Goal: Task Accomplishment & Management: Manage account settings

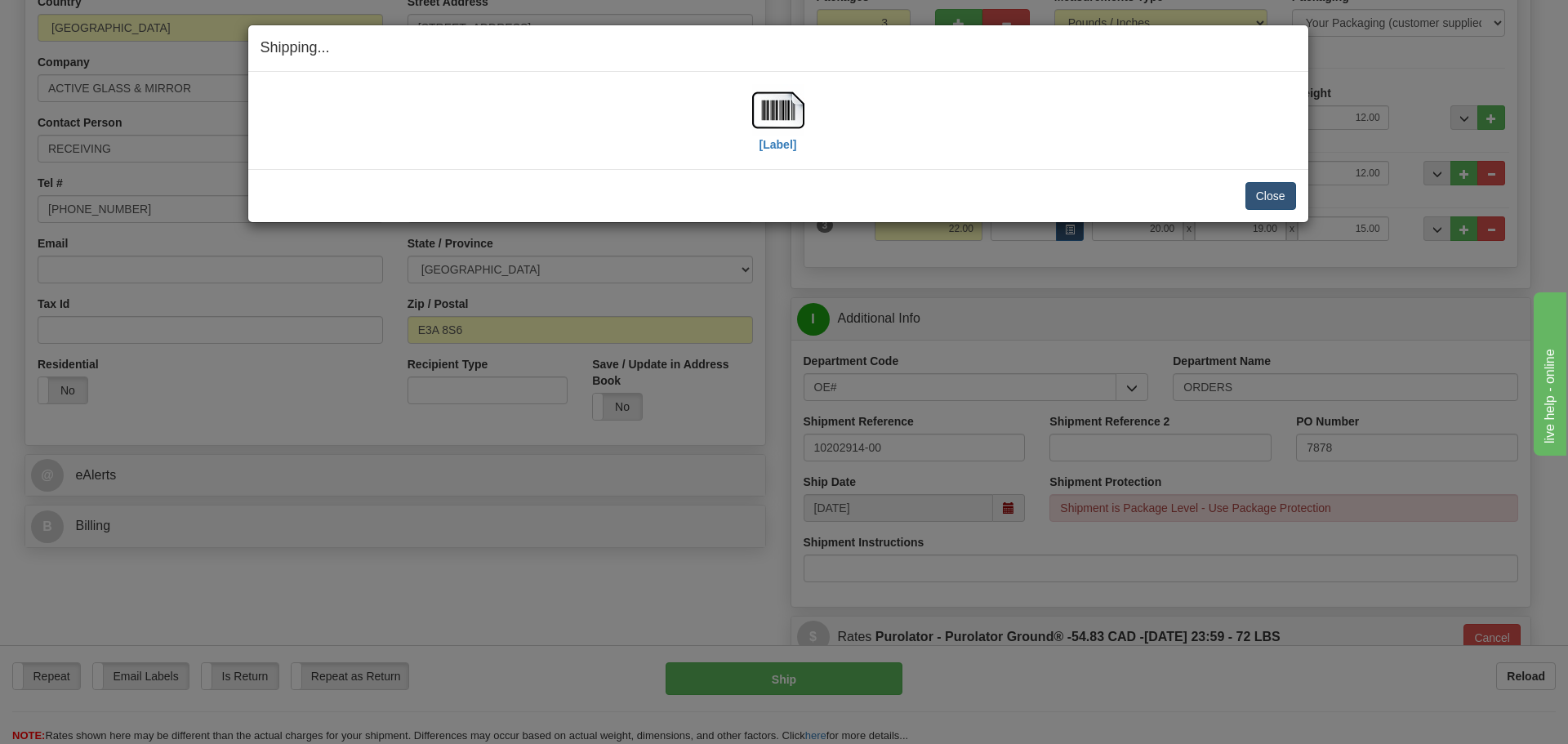
scroll to position [245, 0]
click at [1252, 203] on button "Close" at bounding box center [1270, 196] width 51 height 27
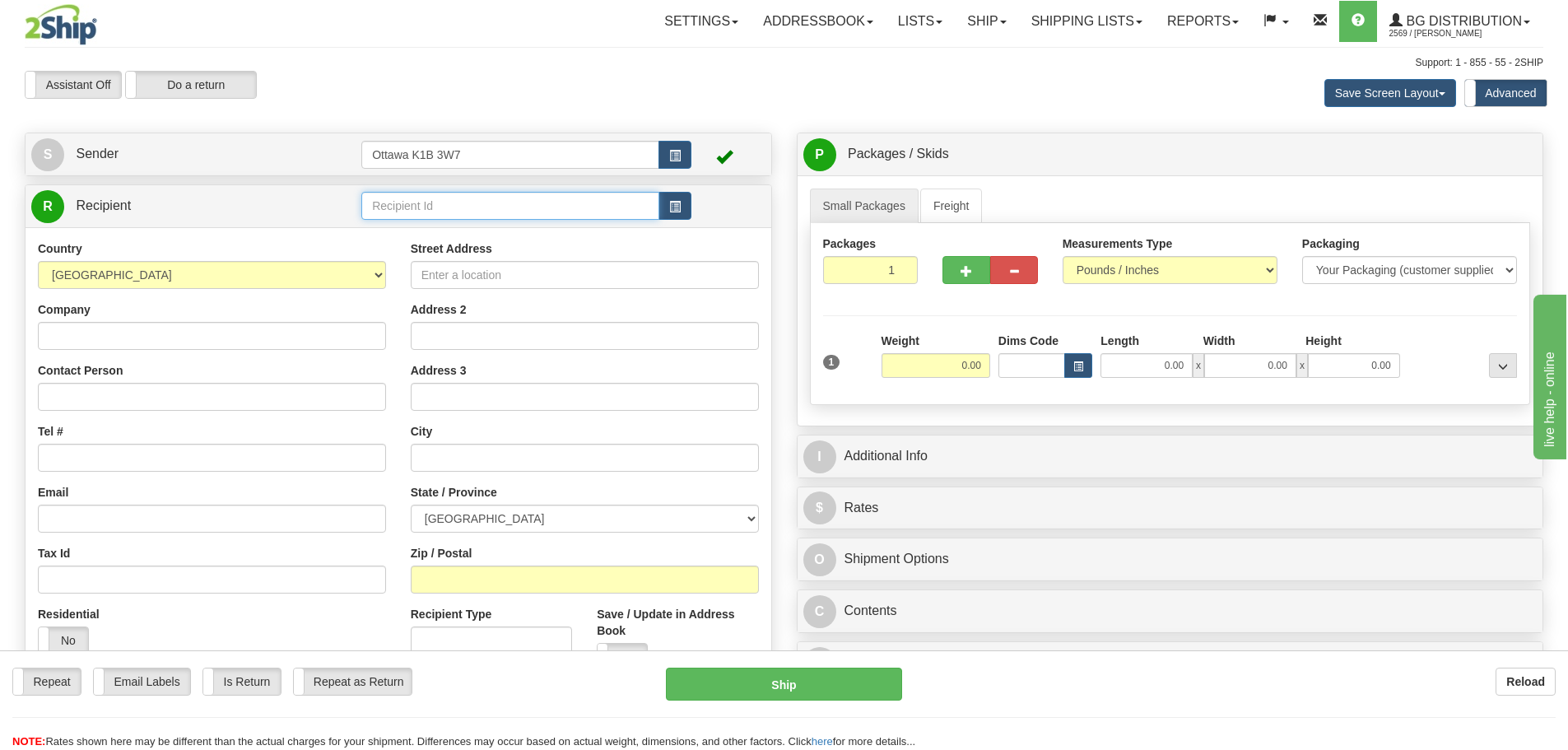
click at [534, 199] on input "text" at bounding box center [510, 205] width 298 height 28
type input "1183"
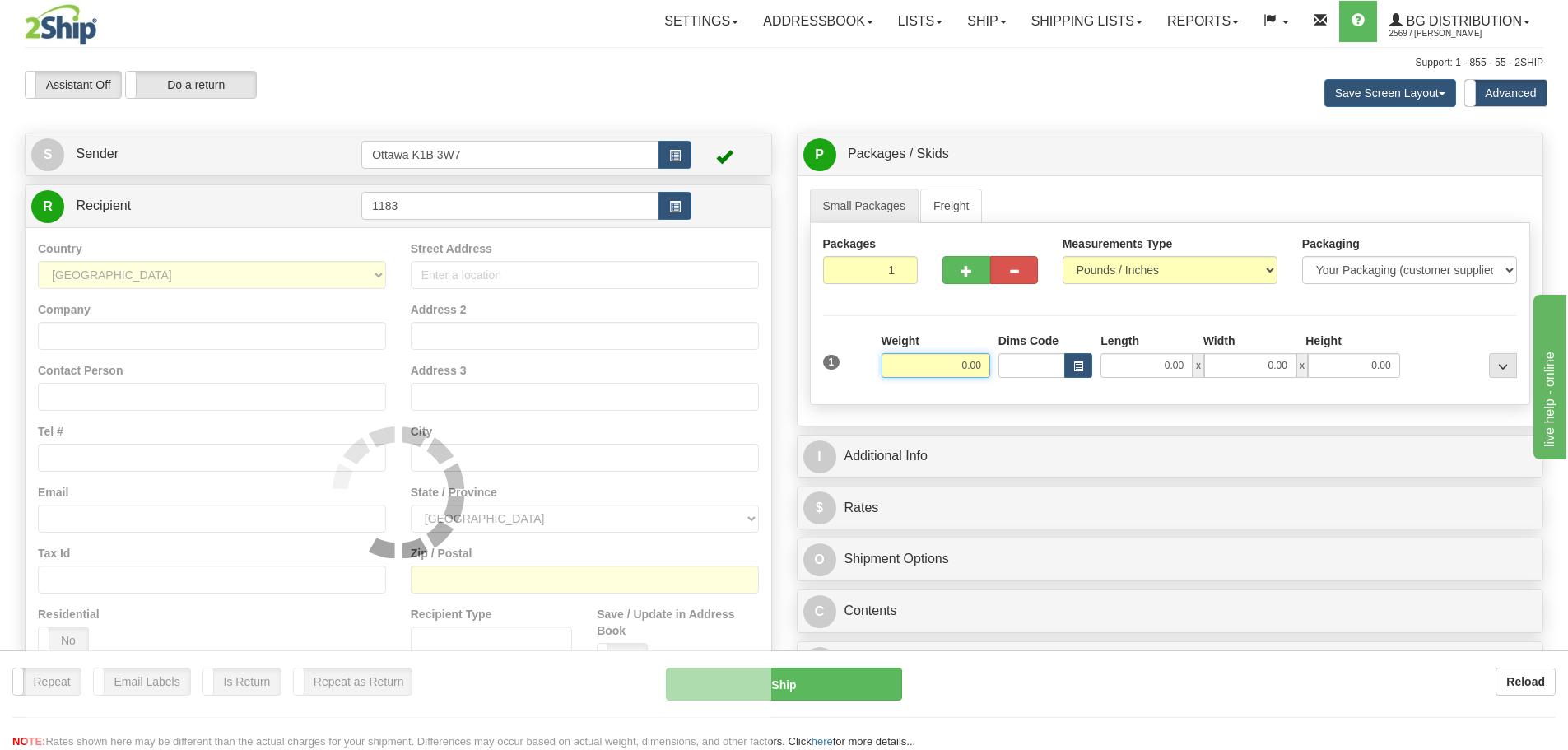
click at [604, 116] on div "Toggle navigation Settings Shipping Preferences Fields Preferences New" at bounding box center [784, 476] width 1568 height 952
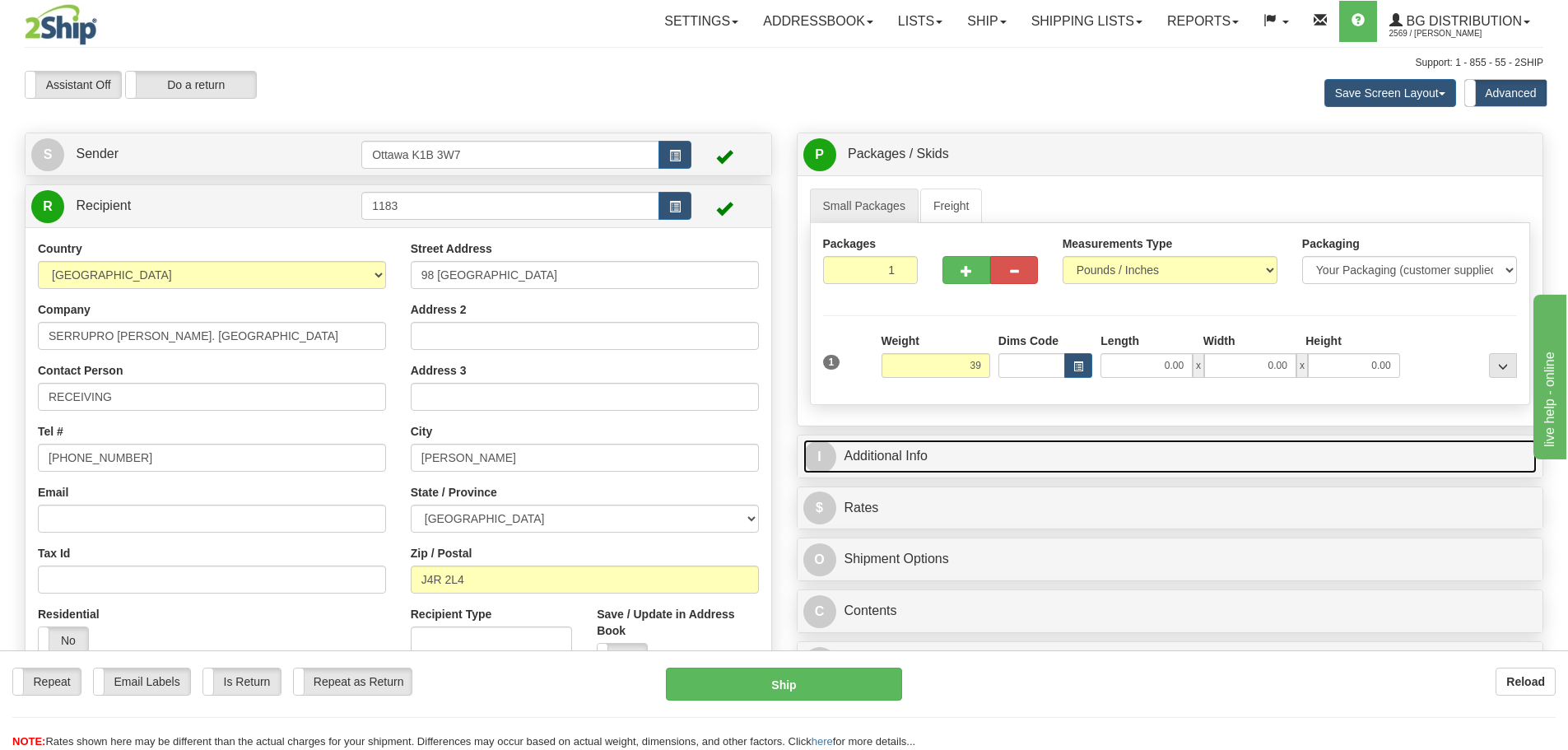
type input "39.00"
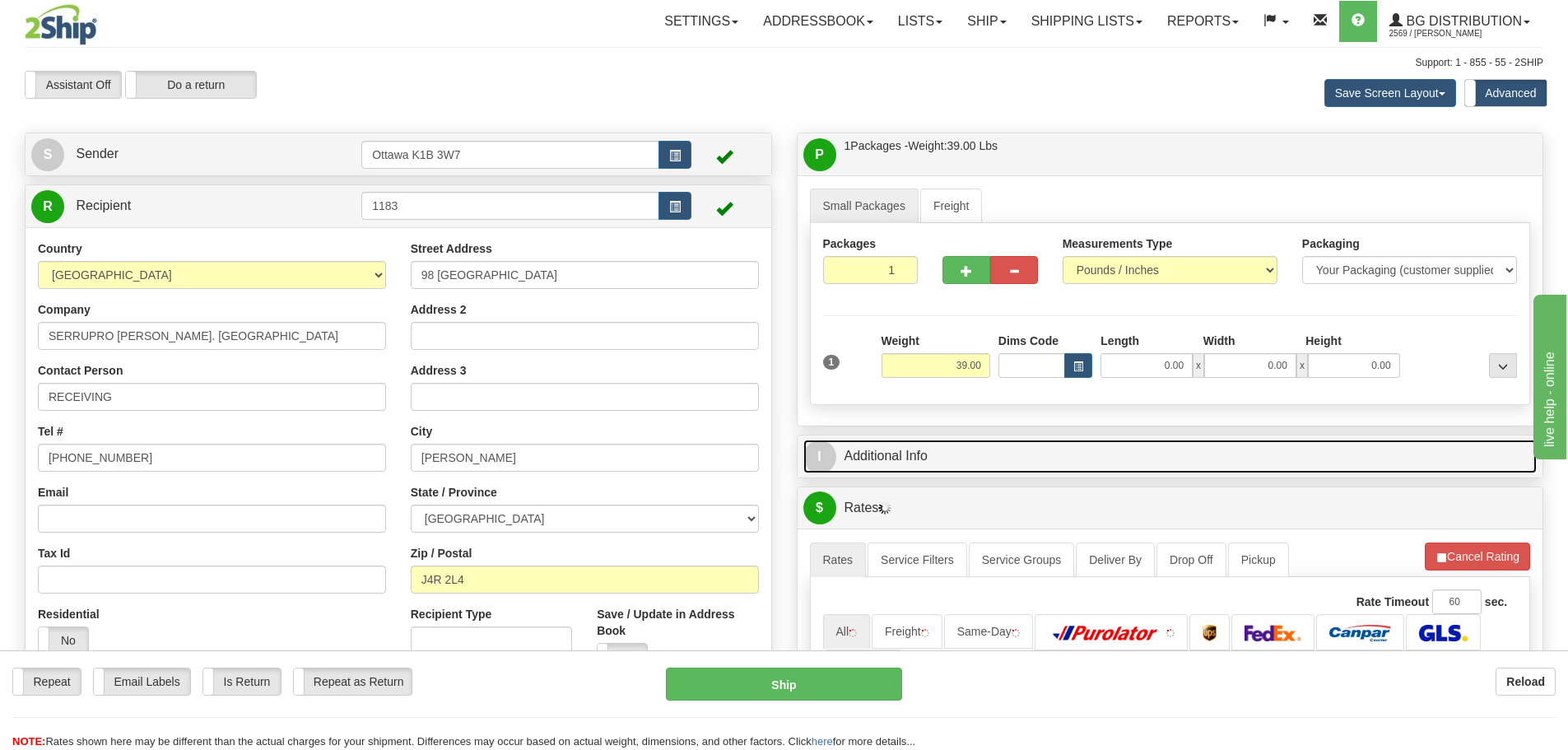
click at [997, 463] on link "I Additional Info" at bounding box center [1170, 456] width 734 height 34
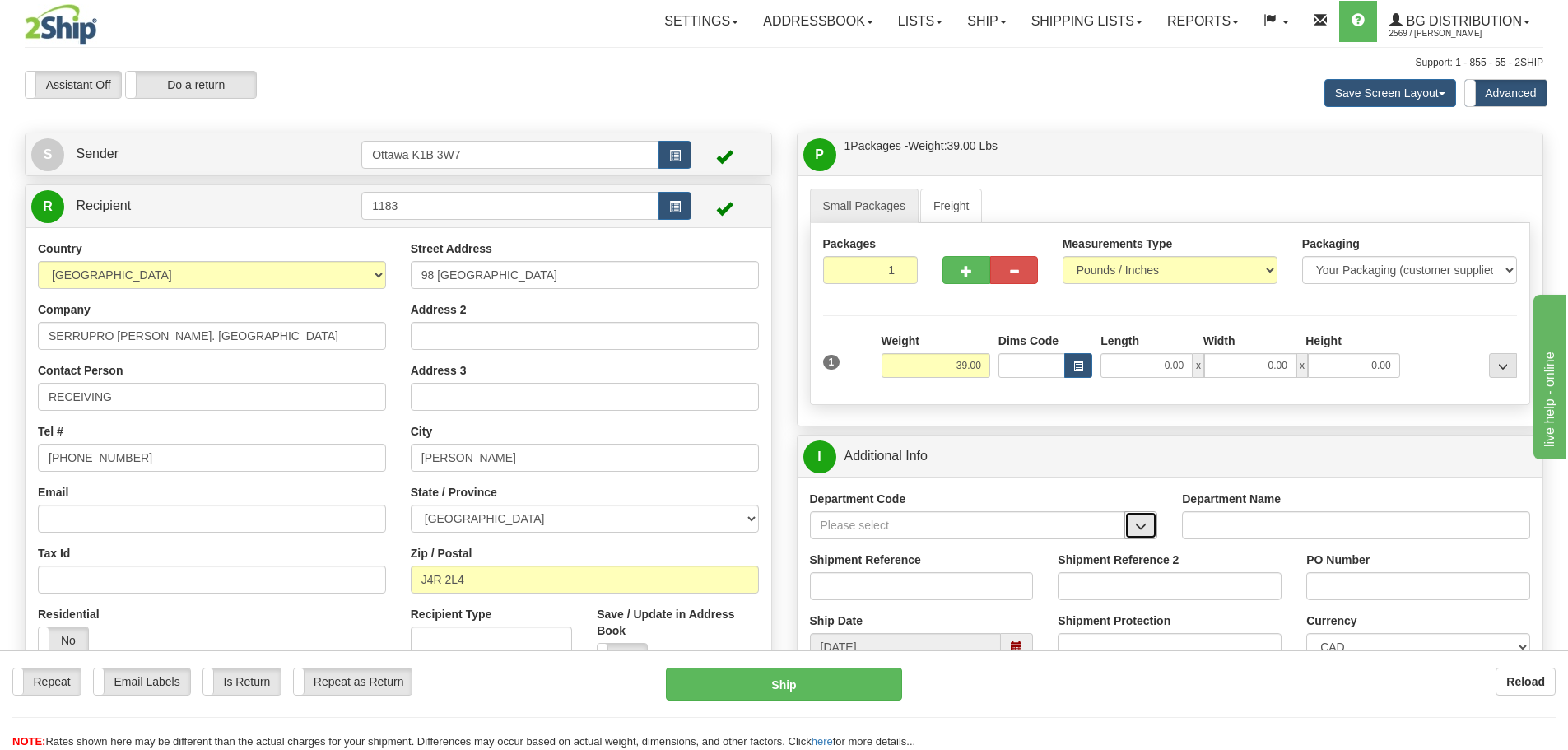
click at [1145, 536] on button "button" at bounding box center [1141, 525] width 33 height 28
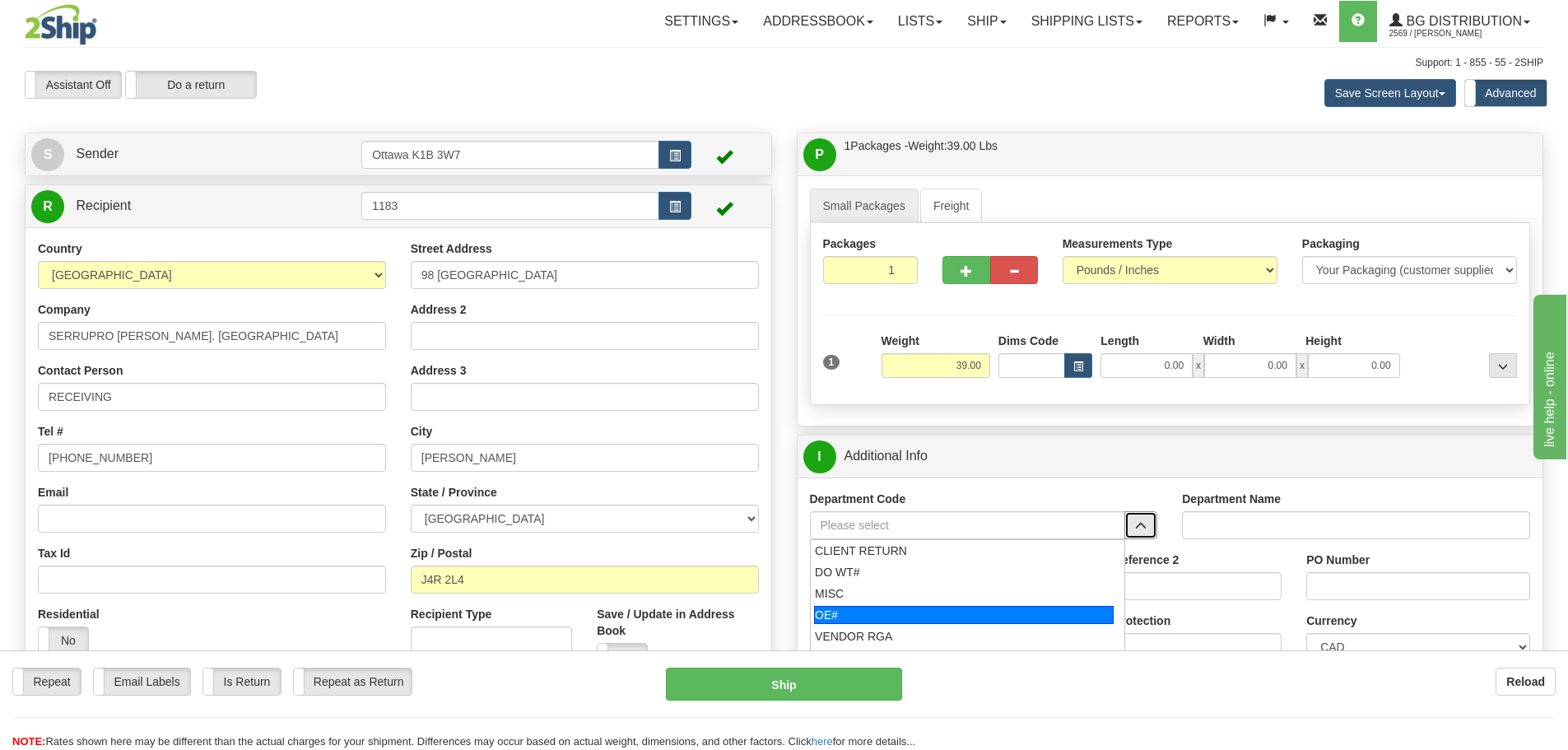
click at [1002, 620] on div "OE#" at bounding box center [963, 614] width 299 height 18
type input "OE#"
type input "ORDERS"
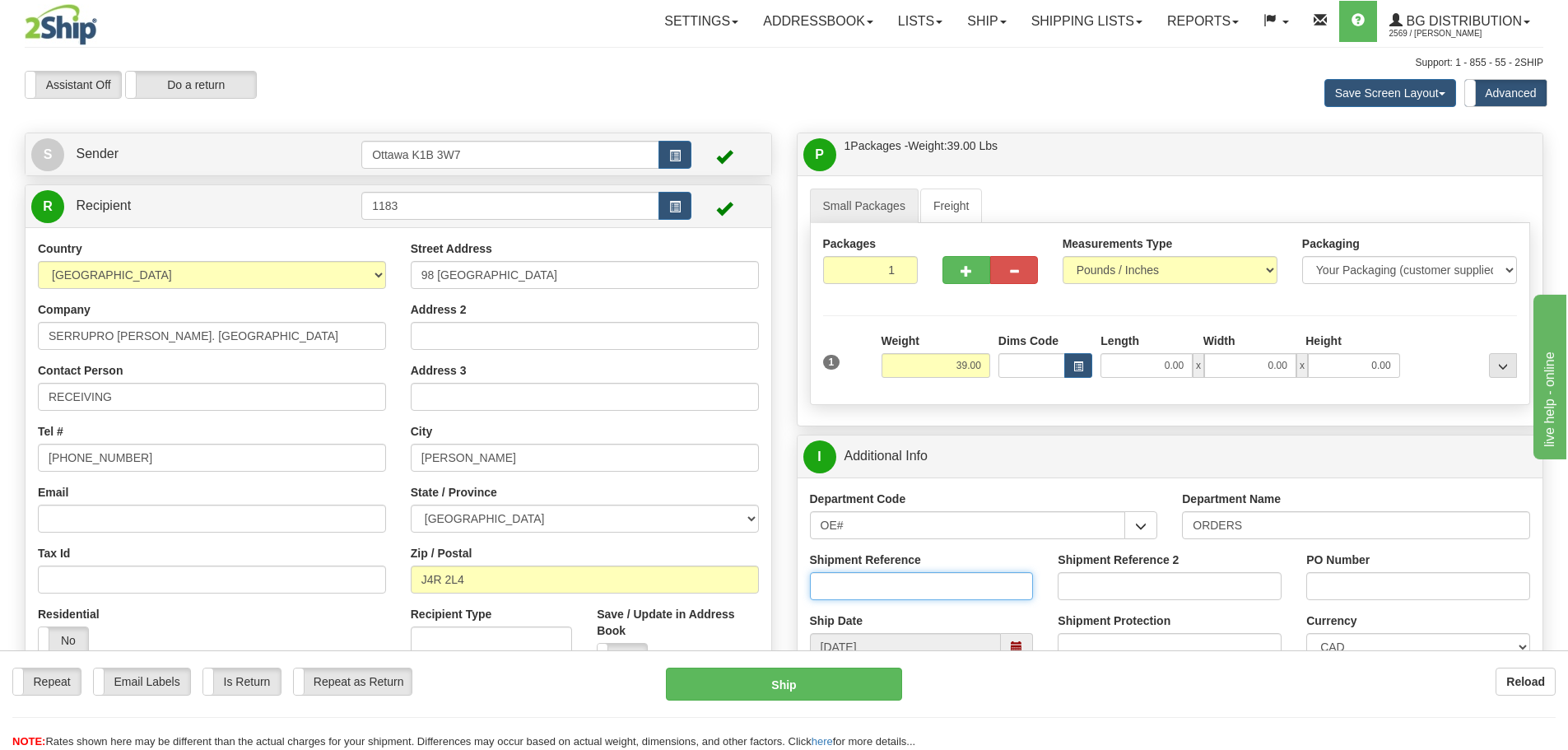
click at [891, 580] on input "Shipment Reference" at bounding box center [921, 586] width 224 height 28
type input "10205166-00"
click at [1469, 578] on input "PO Number" at bounding box center [1418, 586] width 224 height 28
type input "p"
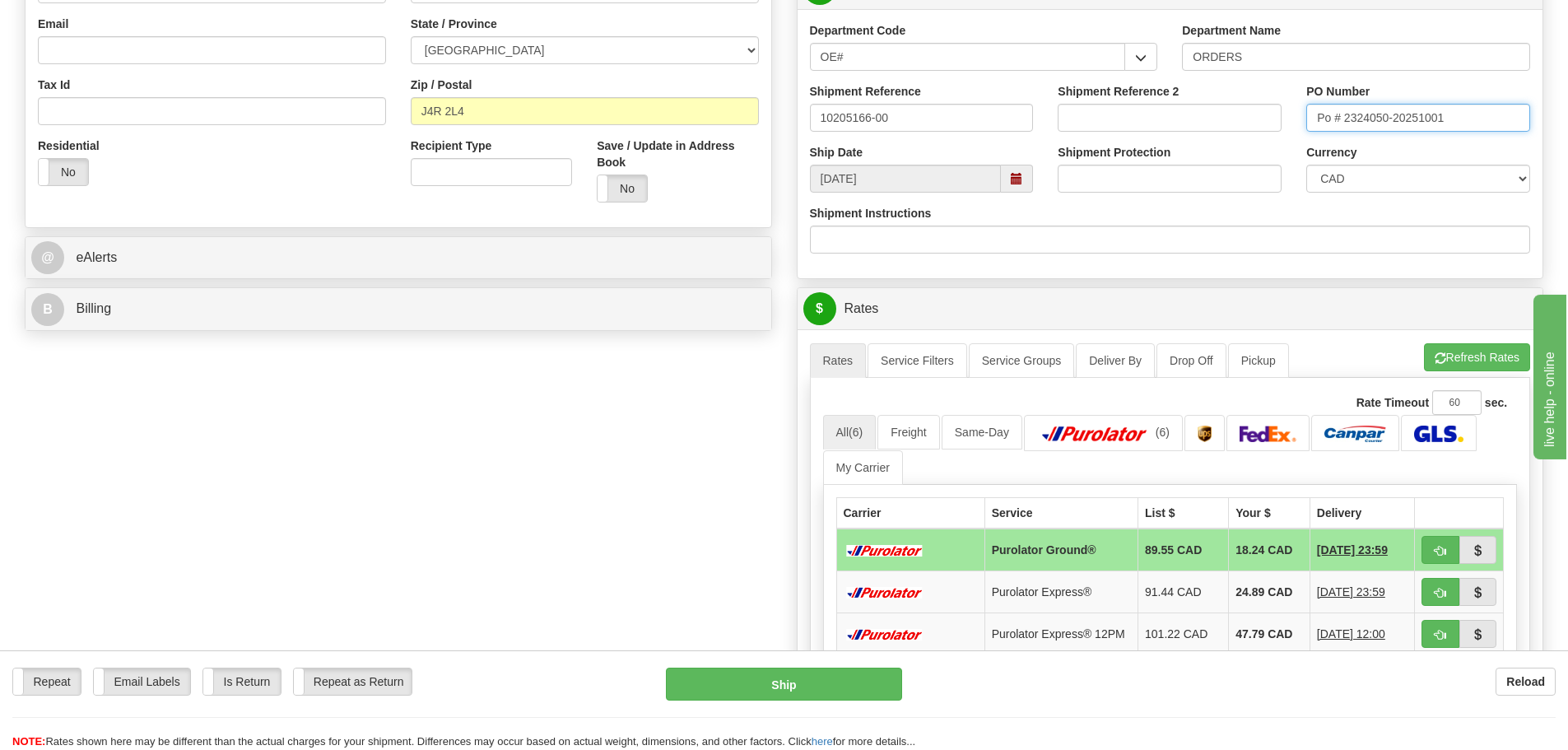
scroll to position [494, 0]
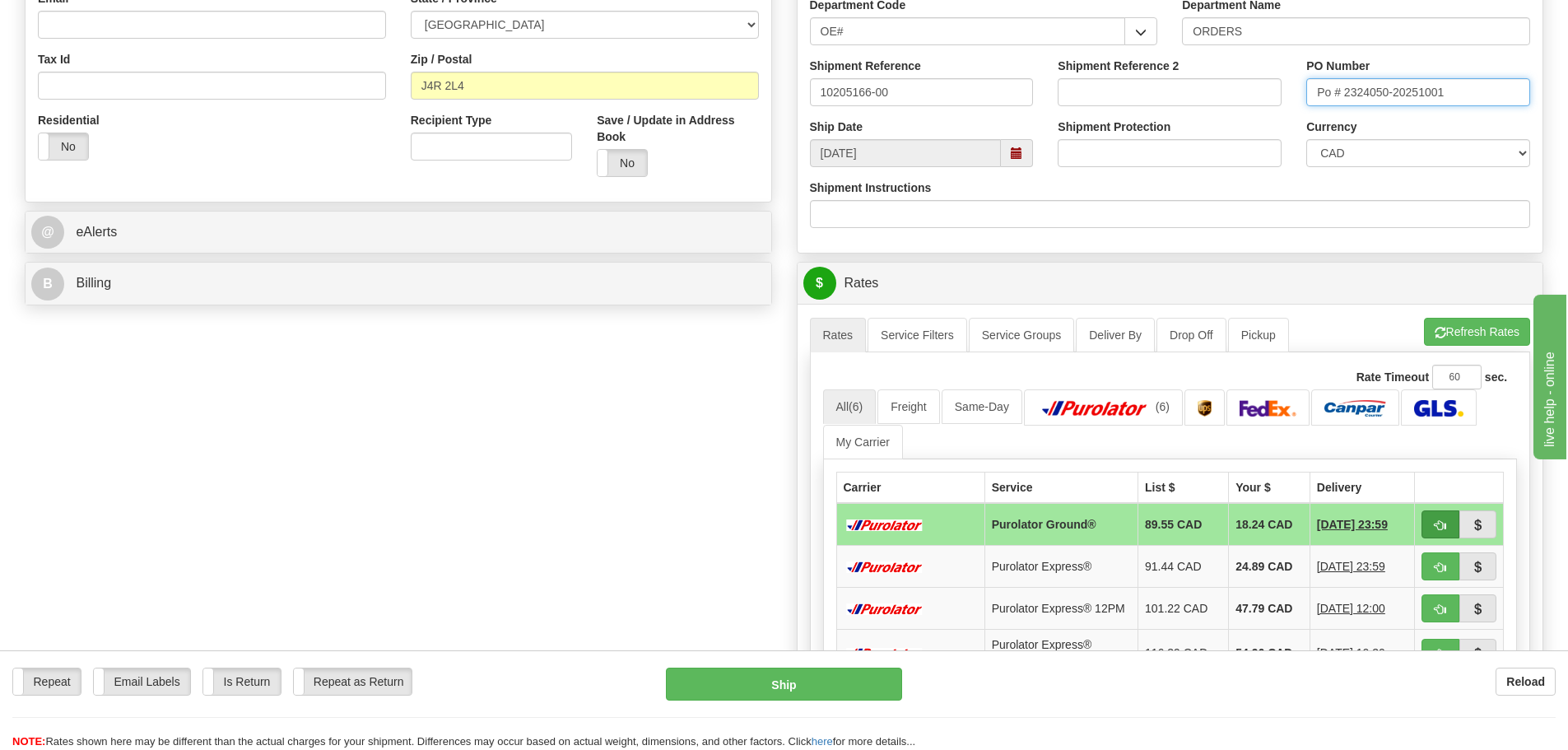
type input "Po # 2324050-20251001"
click at [1433, 517] on button "button" at bounding box center [1440, 524] width 38 height 28
type input "260"
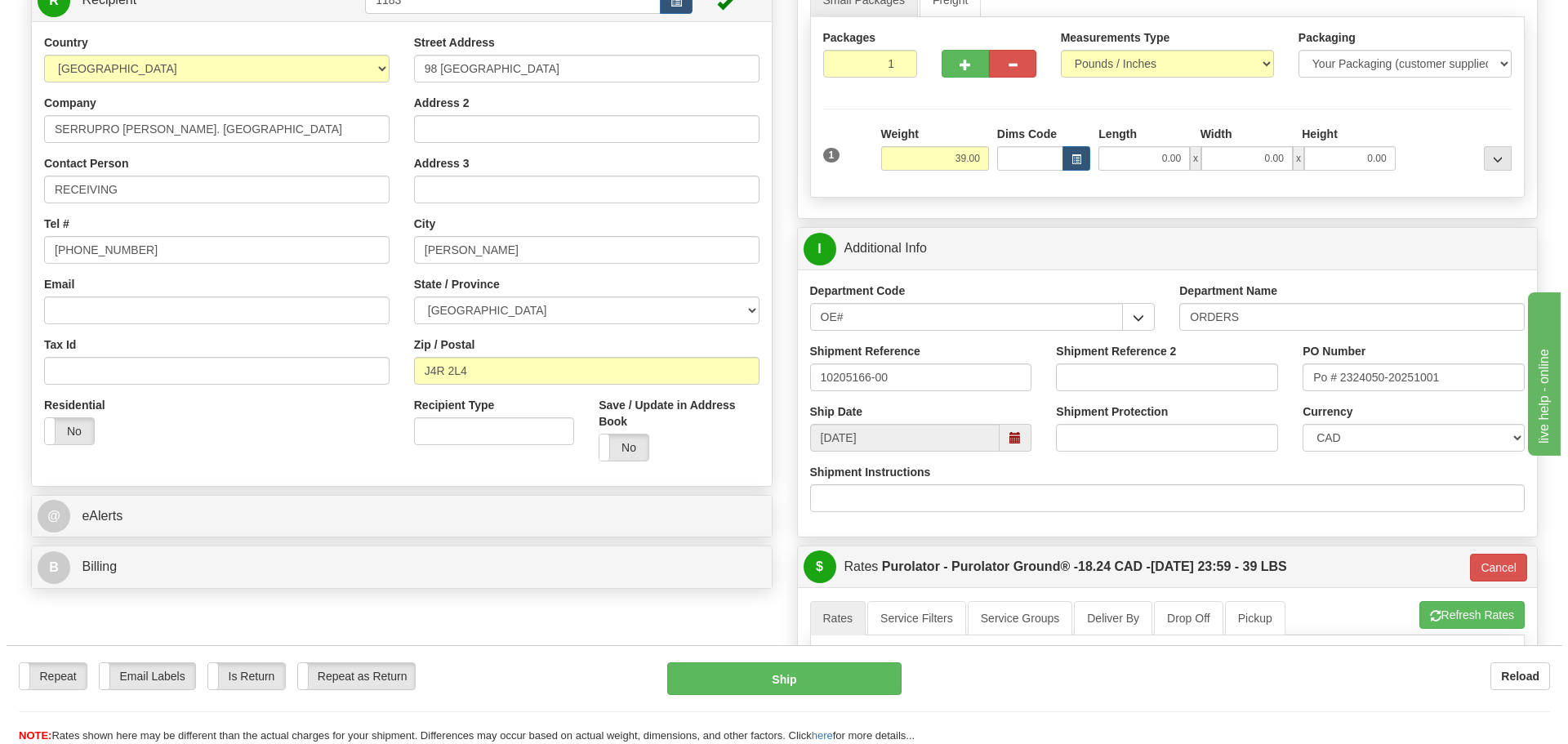
scroll to position [164, 0]
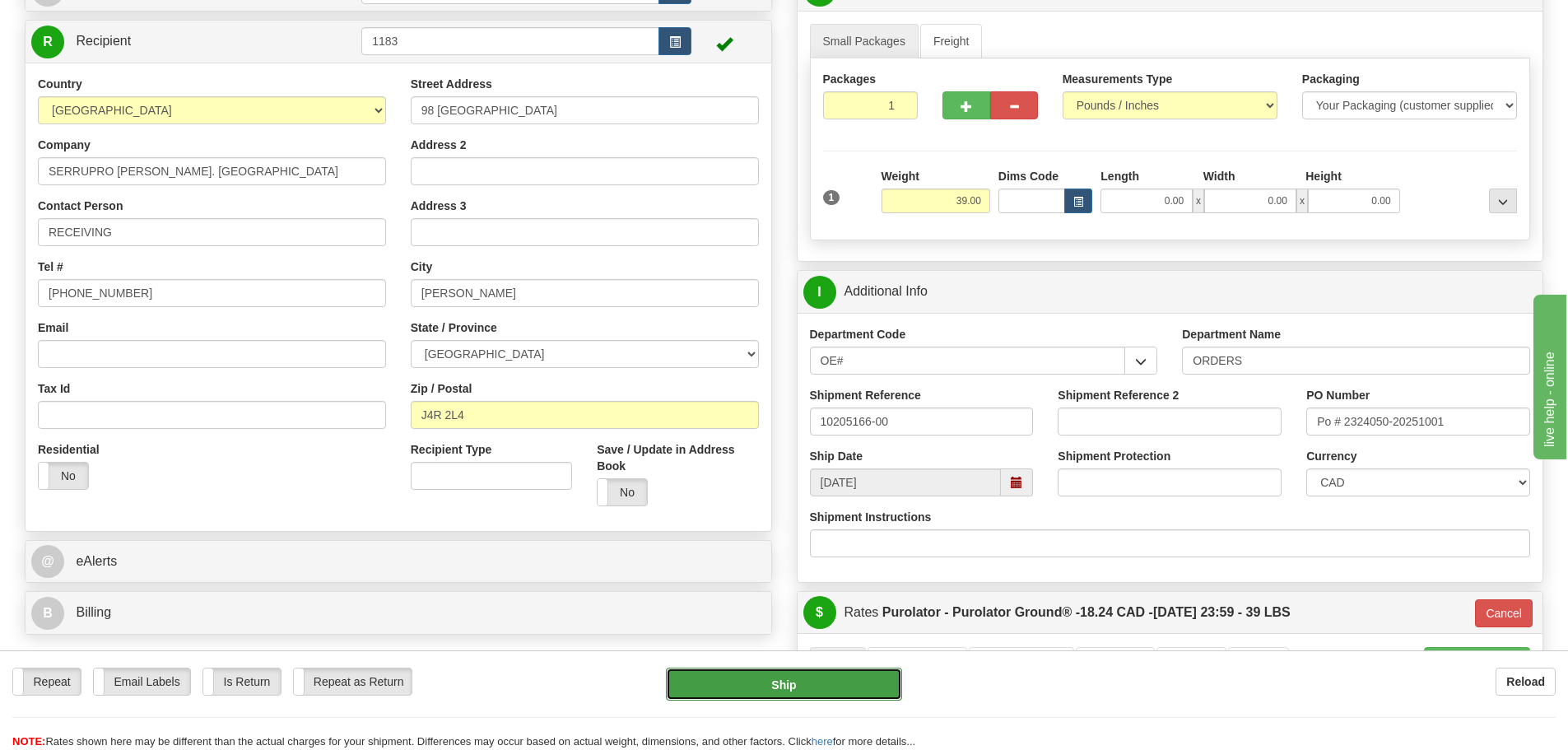
click at [864, 675] on button "Ship" at bounding box center [784, 684] width 236 height 33
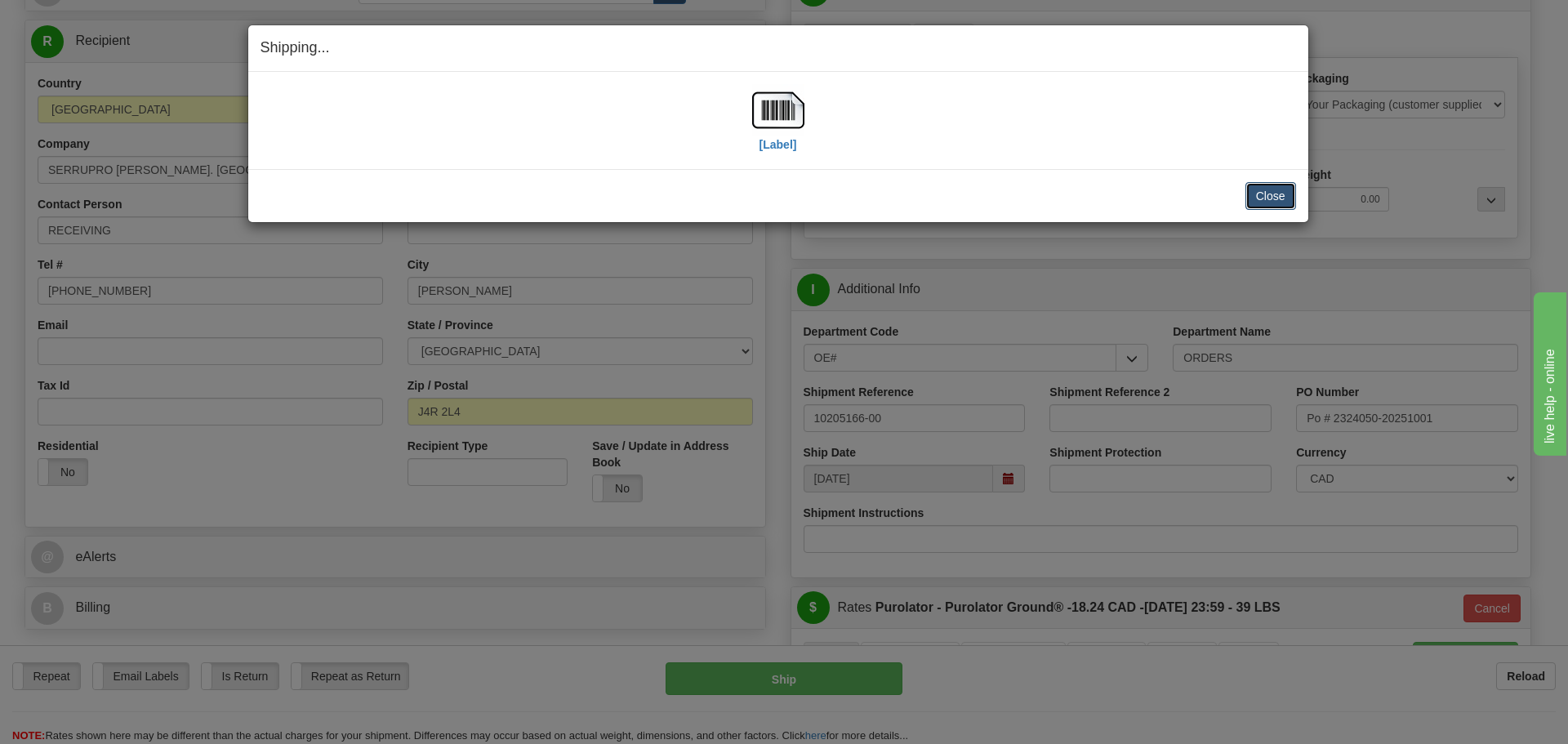
click at [1272, 199] on button "Close" at bounding box center [1270, 196] width 51 height 27
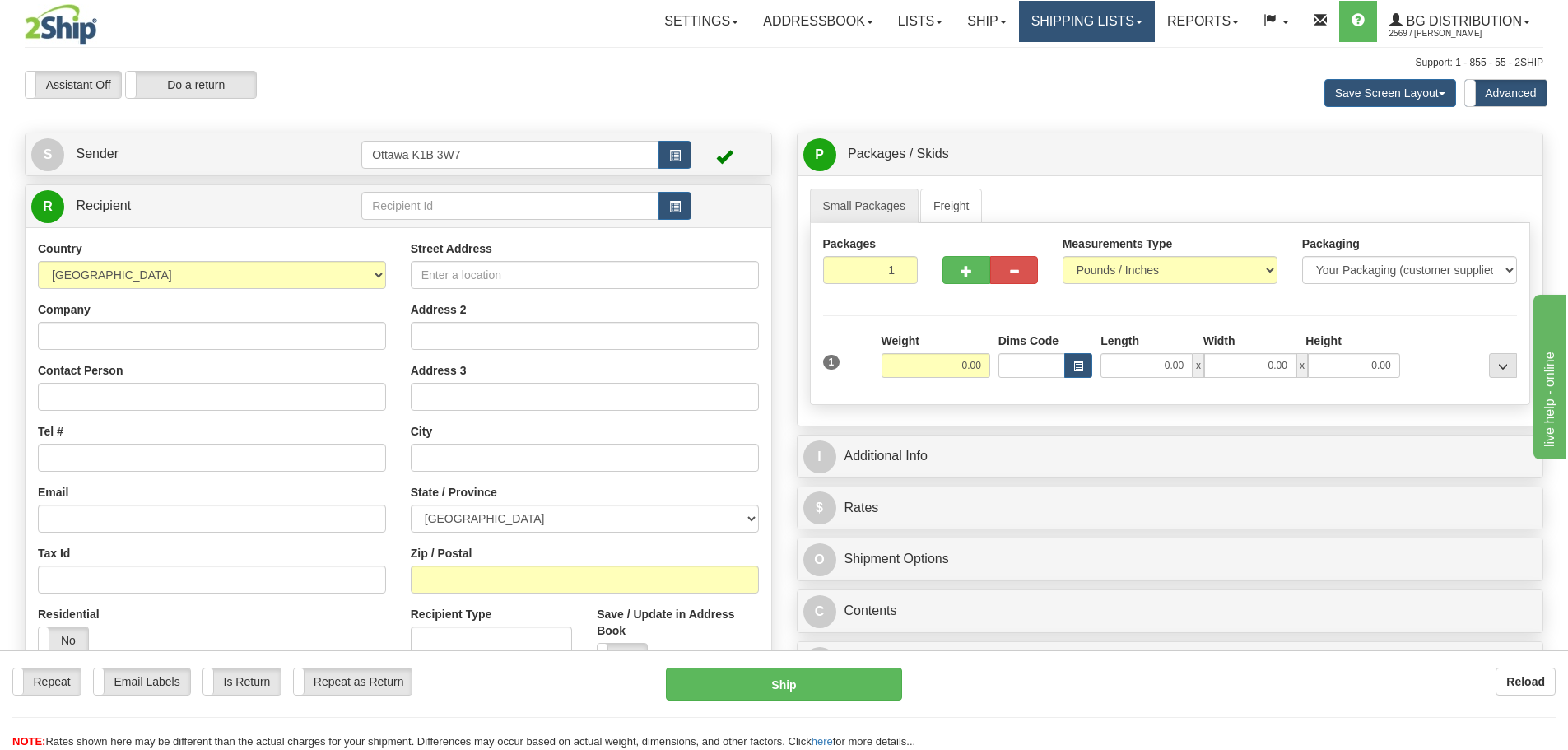
click at [1044, 27] on link "Shipping lists" at bounding box center [1086, 22] width 135 height 41
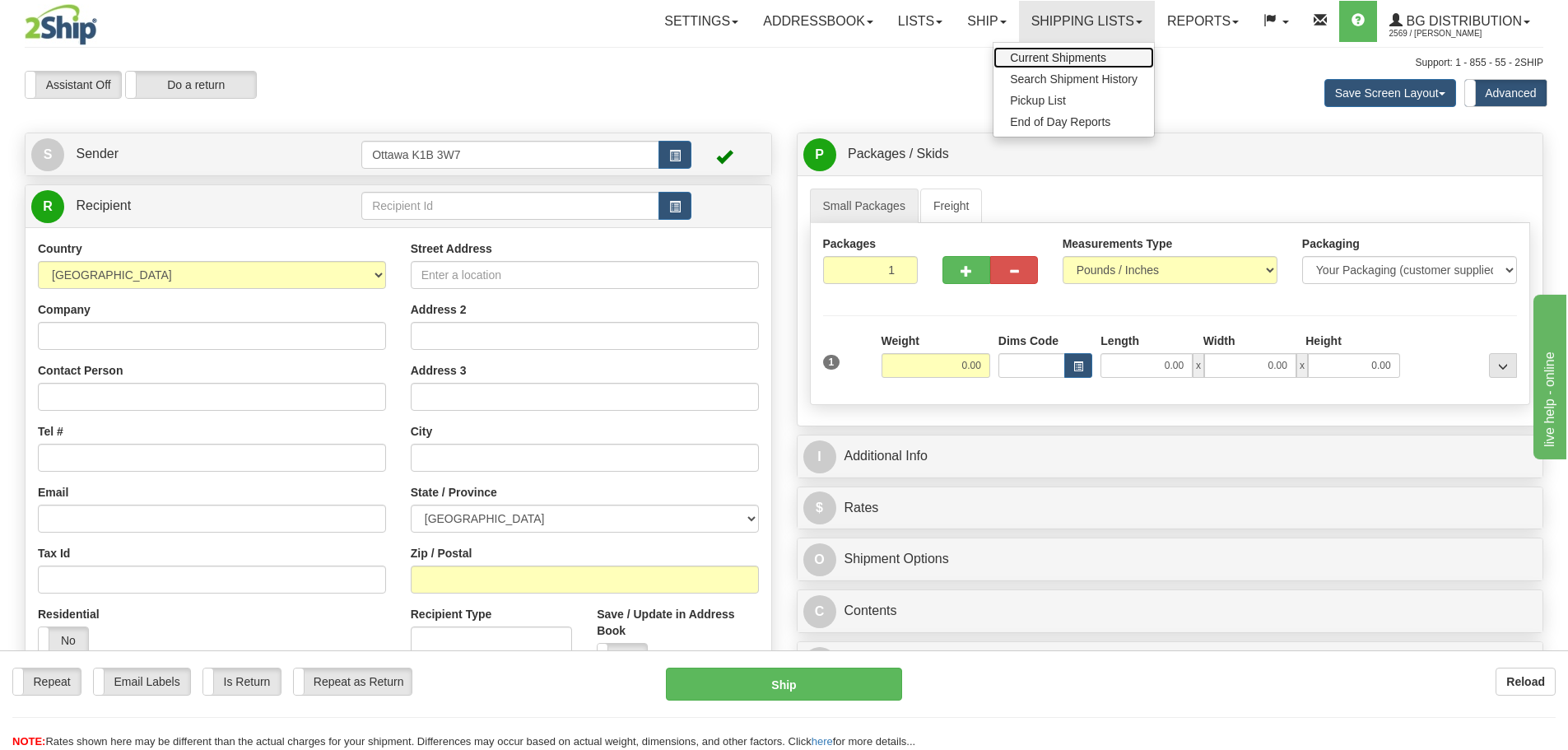
click at [1048, 58] on span "Current Shipments" at bounding box center [1058, 57] width 97 height 13
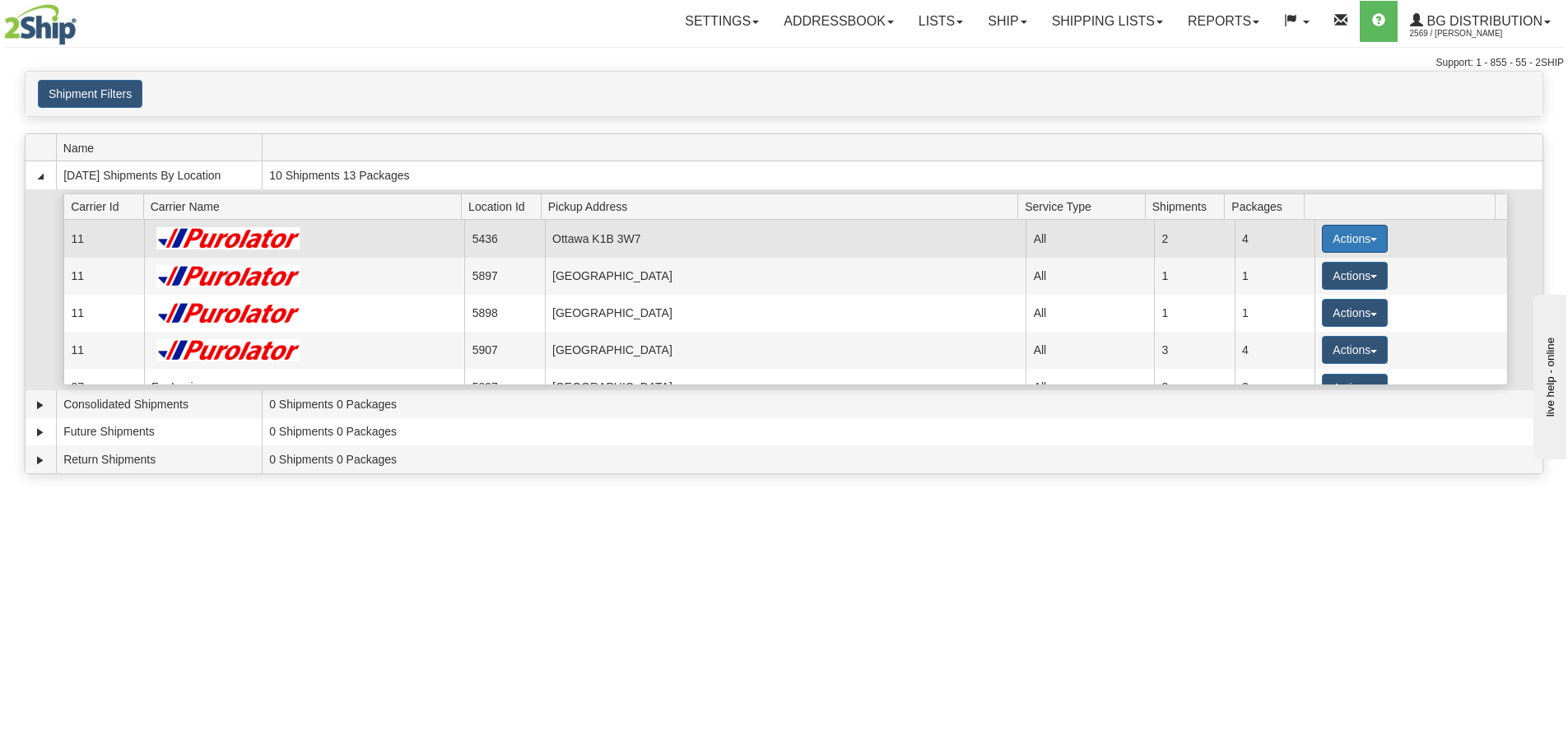
click at [1334, 233] on button "Actions" at bounding box center [1355, 238] width 66 height 28
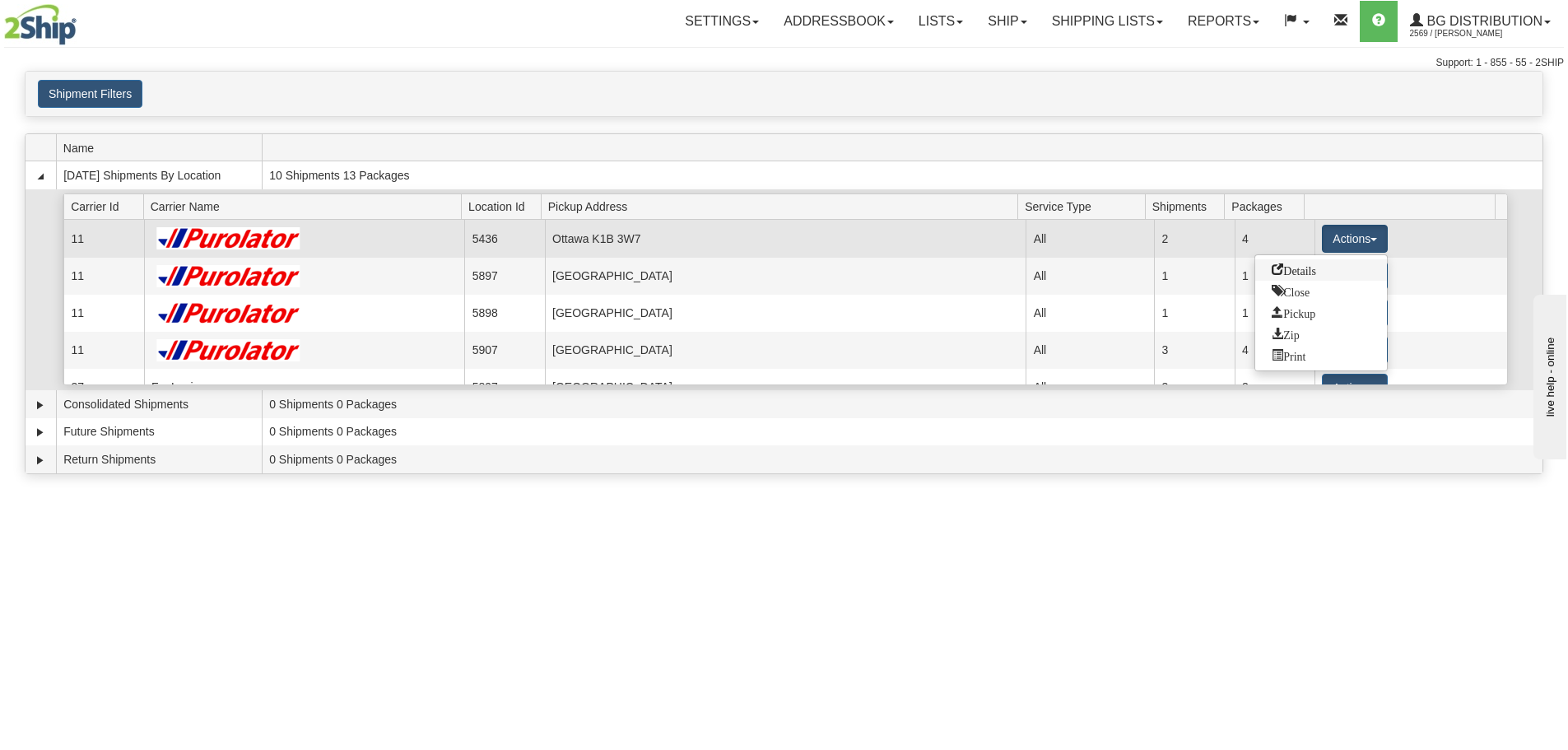
click at [1321, 270] on link "Details" at bounding box center [1320, 269] width 132 height 22
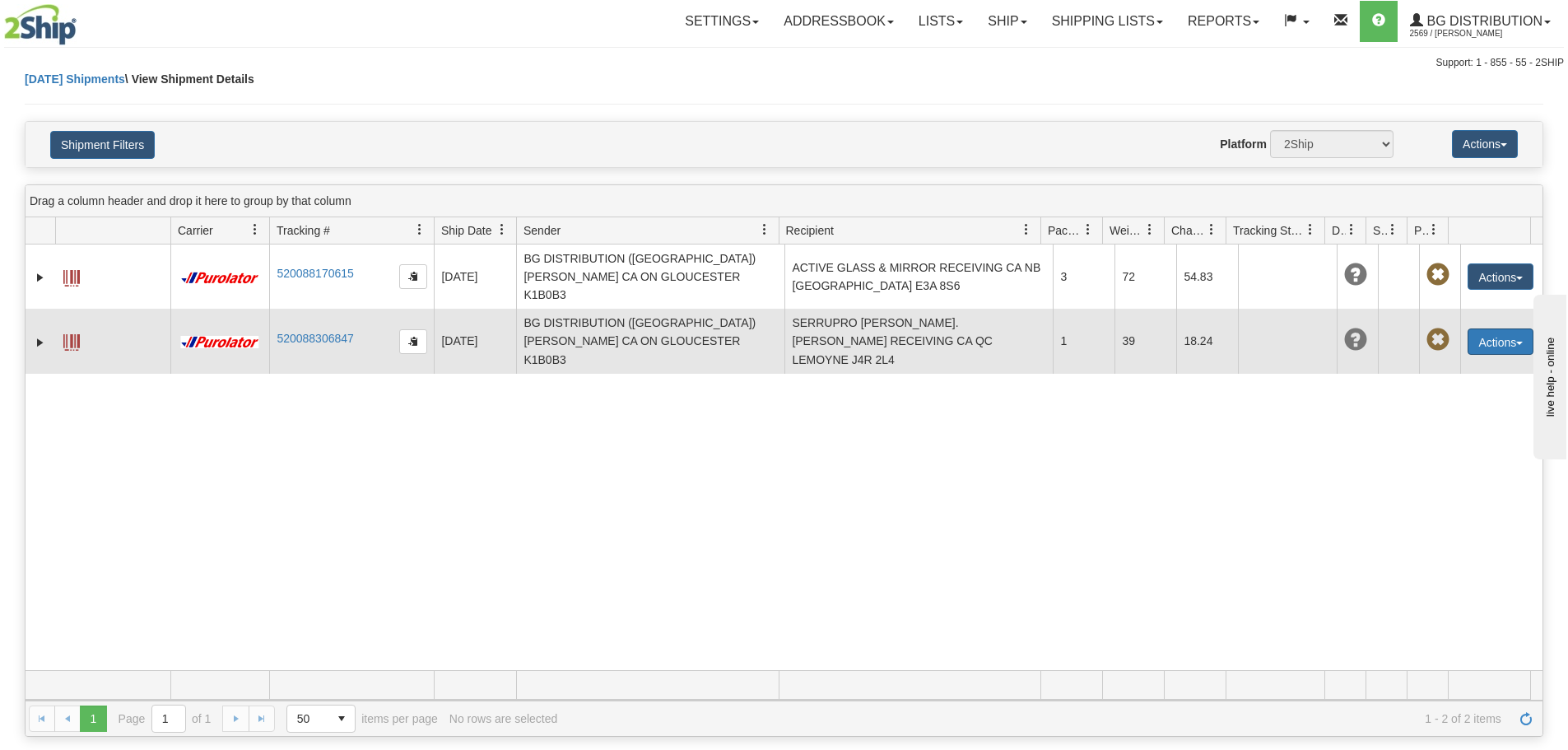
click at [1489, 329] on button "Actions" at bounding box center [1501, 342] width 66 height 27
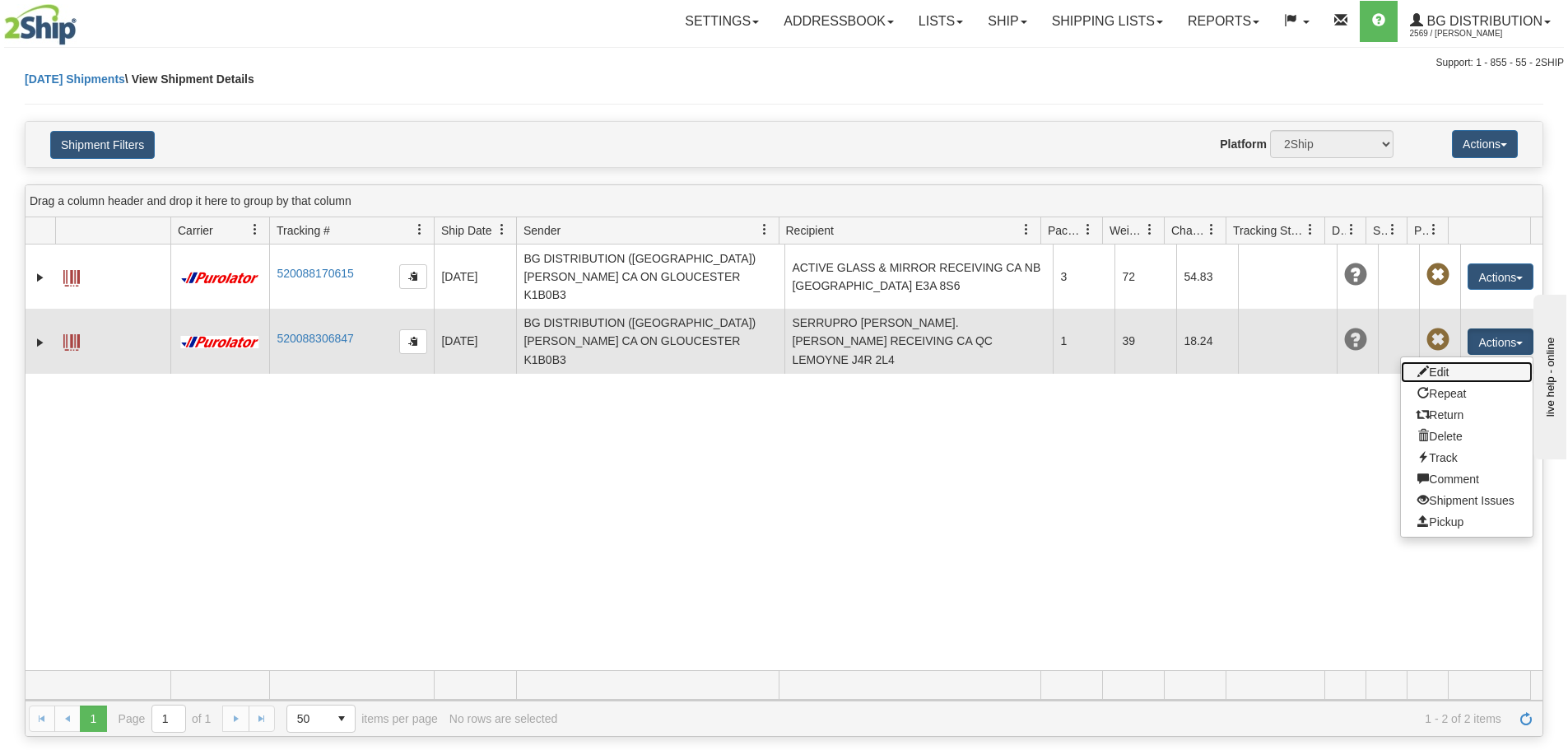
click at [1476, 362] on link "Edit" at bounding box center [1466, 372] width 132 height 22
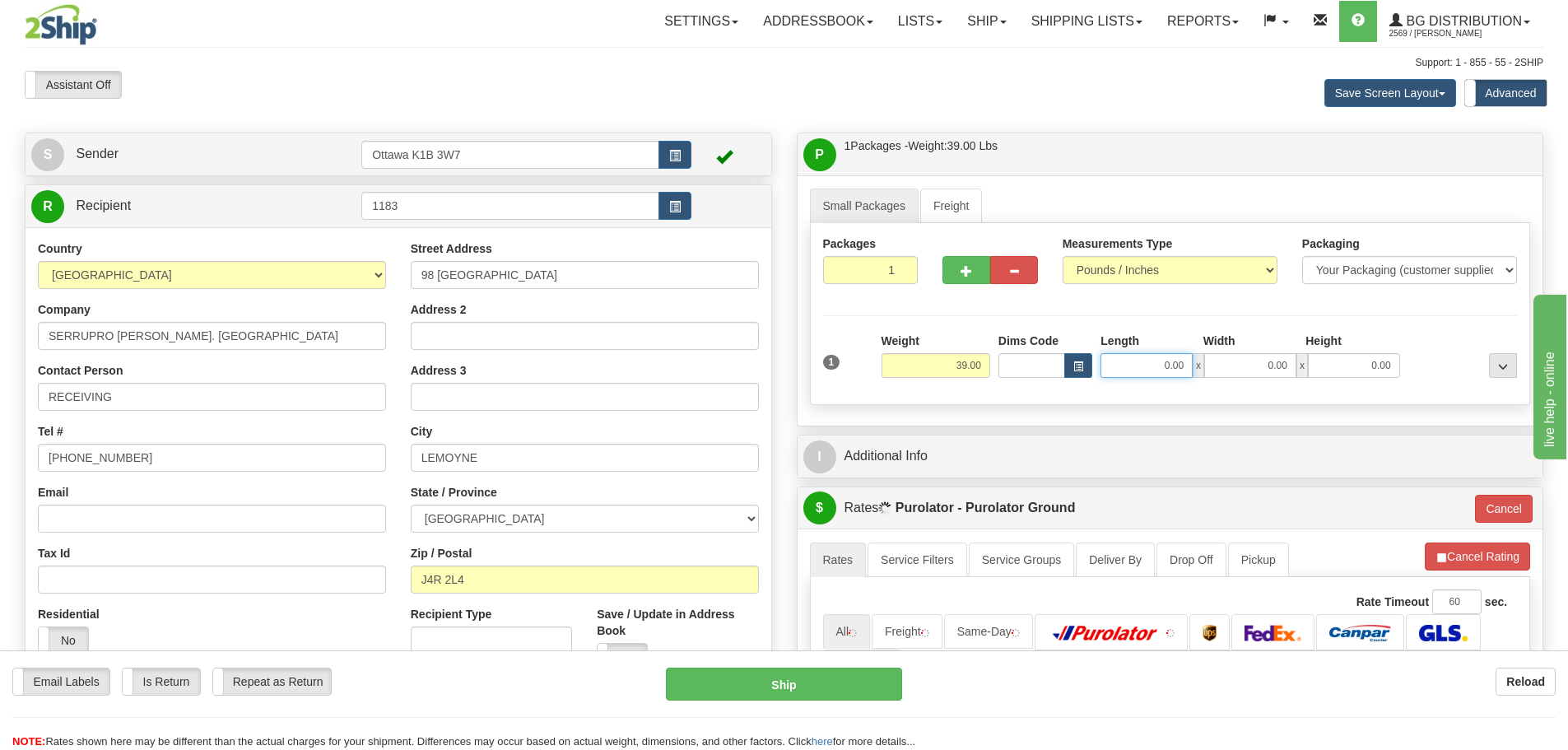
drag, startPoint x: 1119, startPoint y: 370, endPoint x: 1130, endPoint y: 369, distance: 11.0
click at [1129, 369] on input "0.00" at bounding box center [1146, 365] width 92 height 25
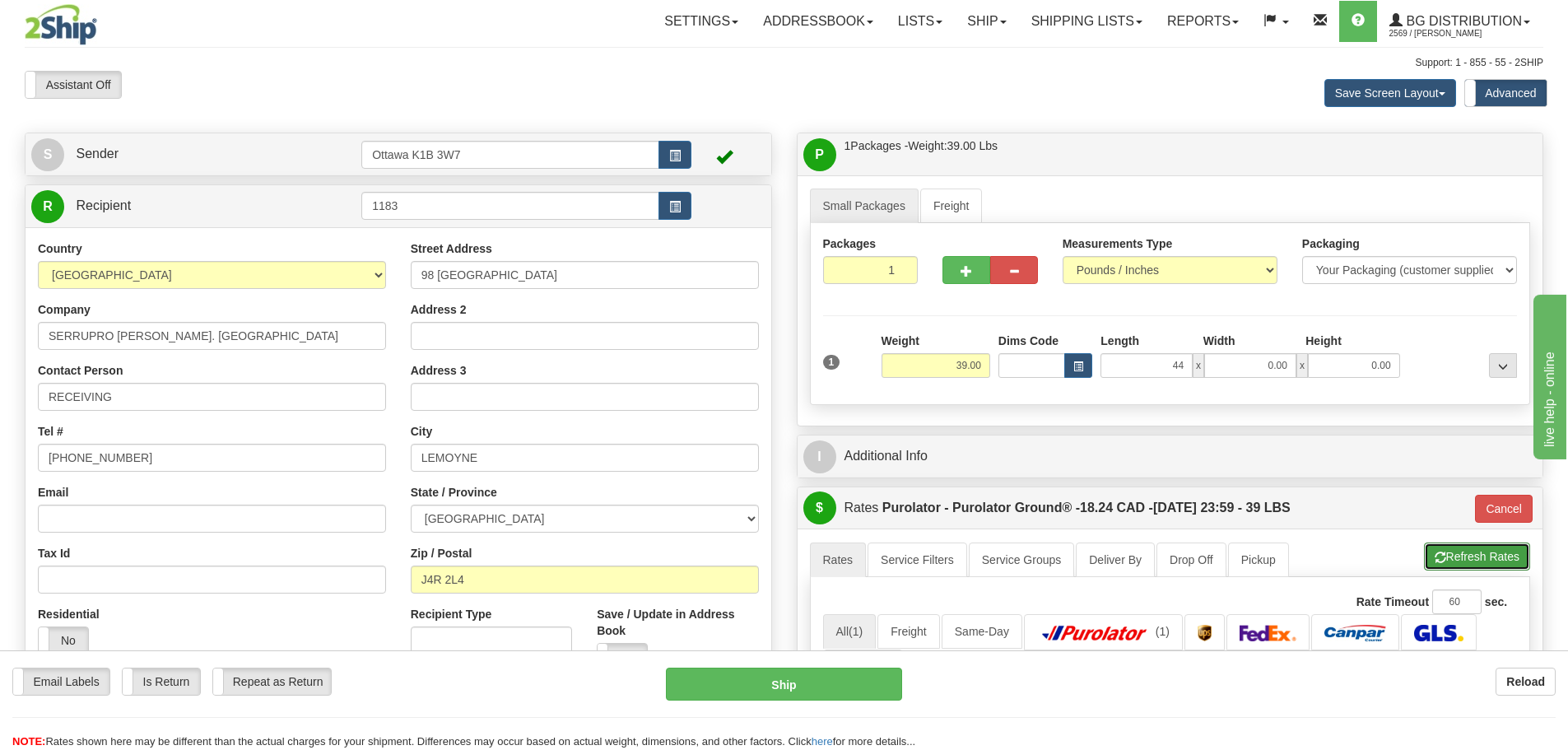
type input "44.00"
click at [1500, 564] on button "Refresh Rates" at bounding box center [1477, 557] width 106 height 28
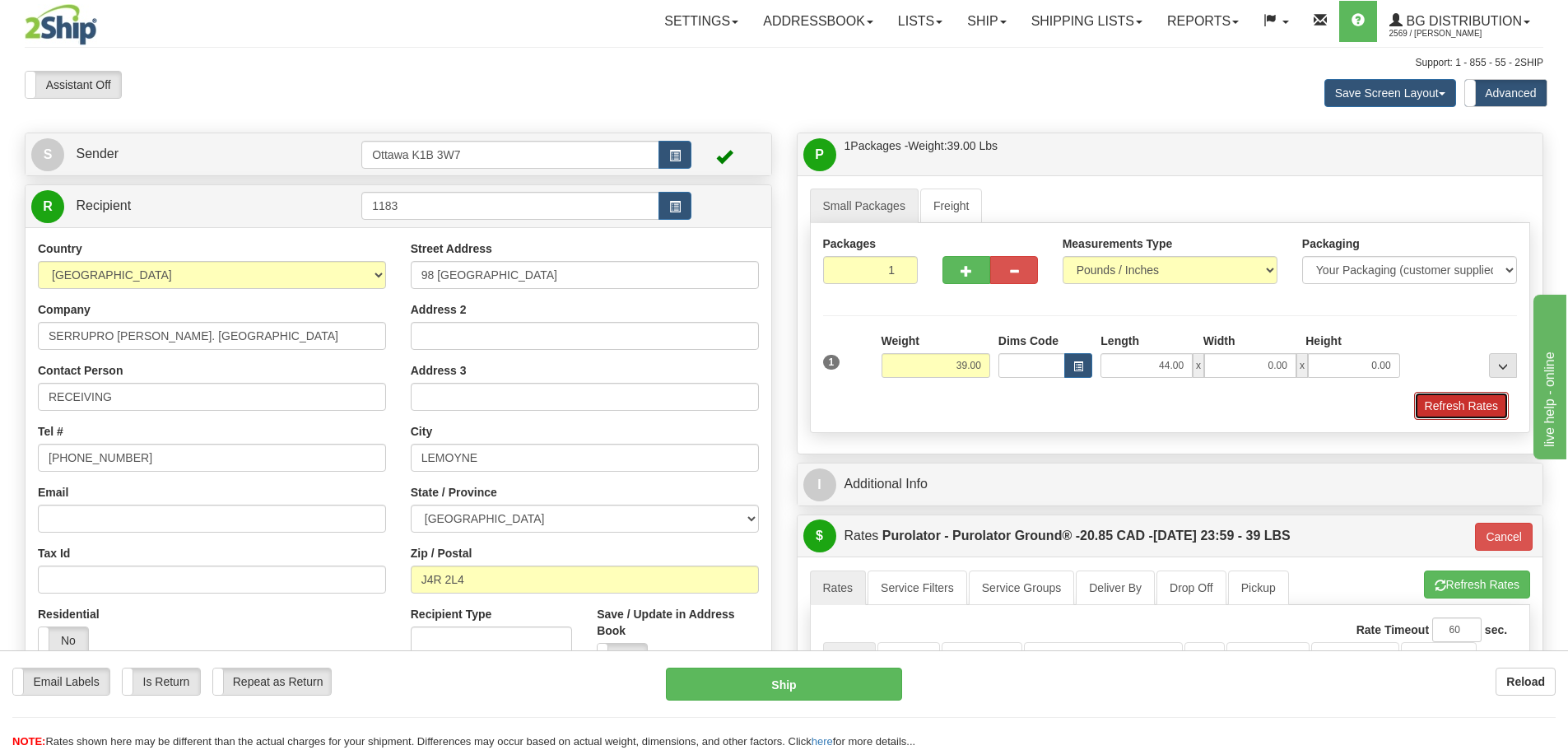
click at [1483, 415] on button "Refresh Rates" at bounding box center [1462, 406] width 95 height 28
type input "260"
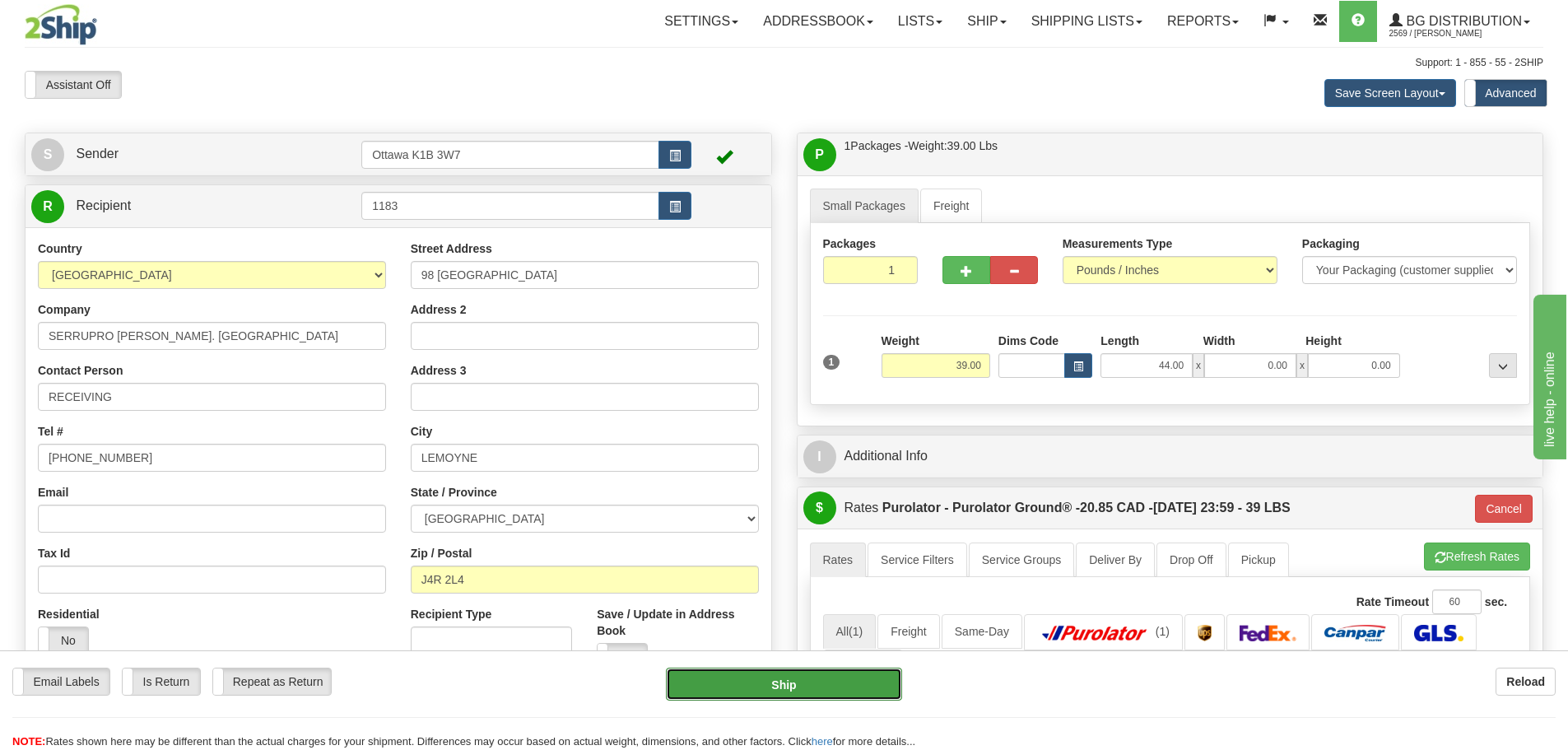
click at [682, 678] on button "Ship" at bounding box center [784, 684] width 236 height 33
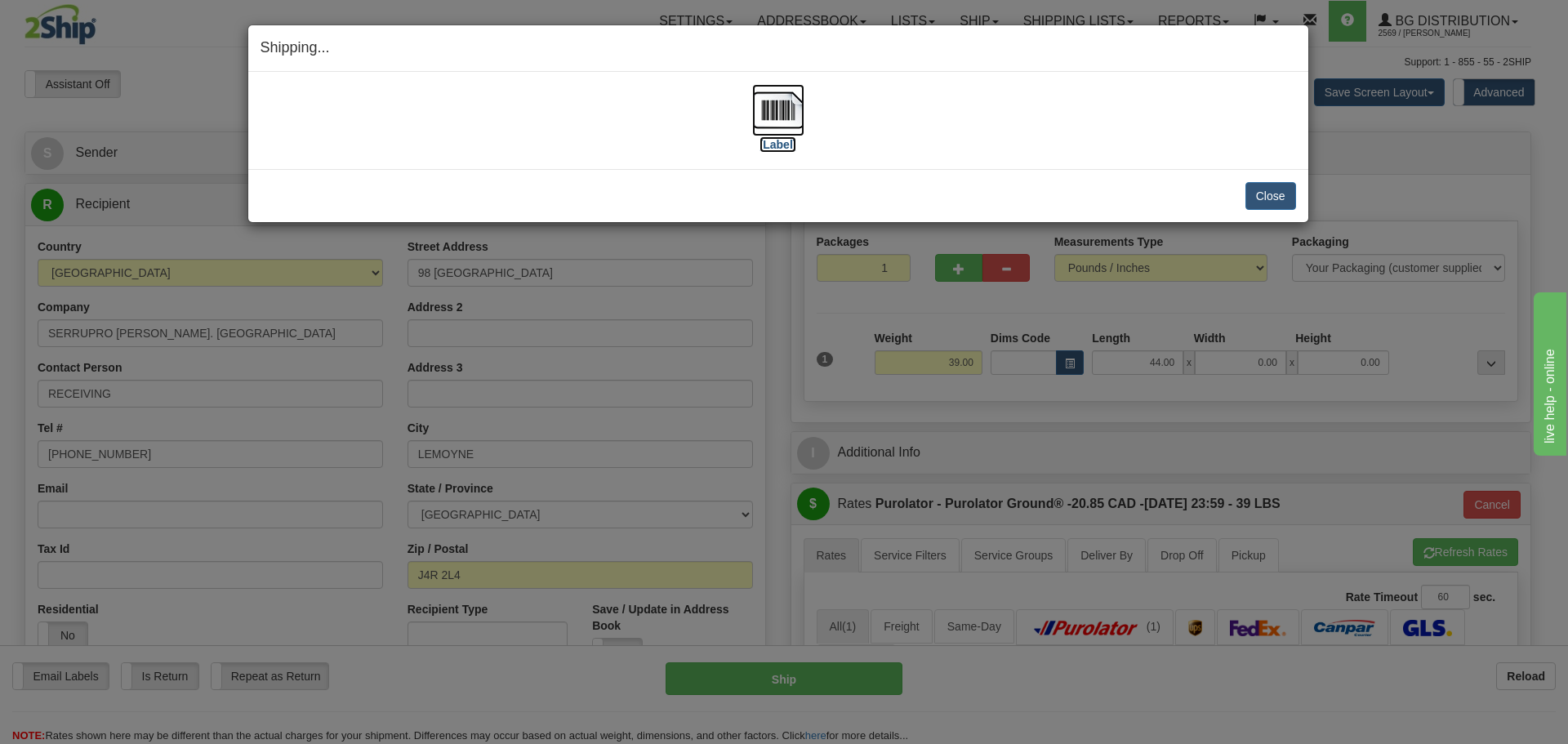
click at [783, 149] on label "[Label]" at bounding box center [778, 144] width 38 height 16
